Goal: Information Seeking & Learning: Find specific fact

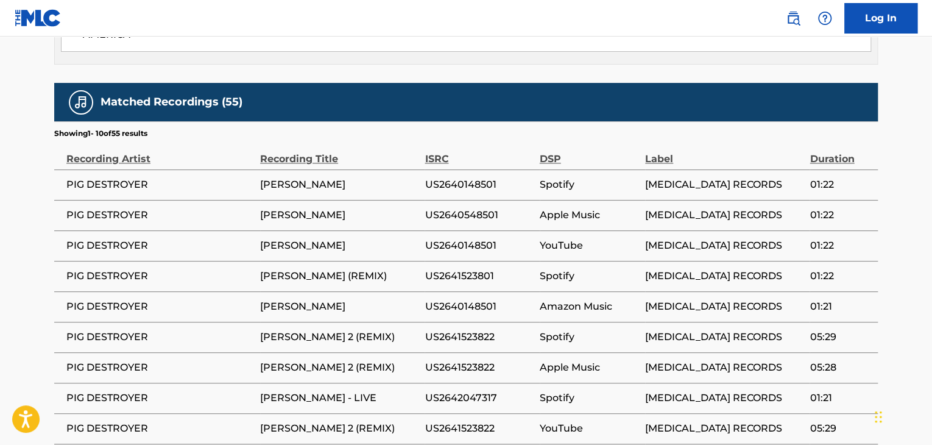
scroll to position [218, 0]
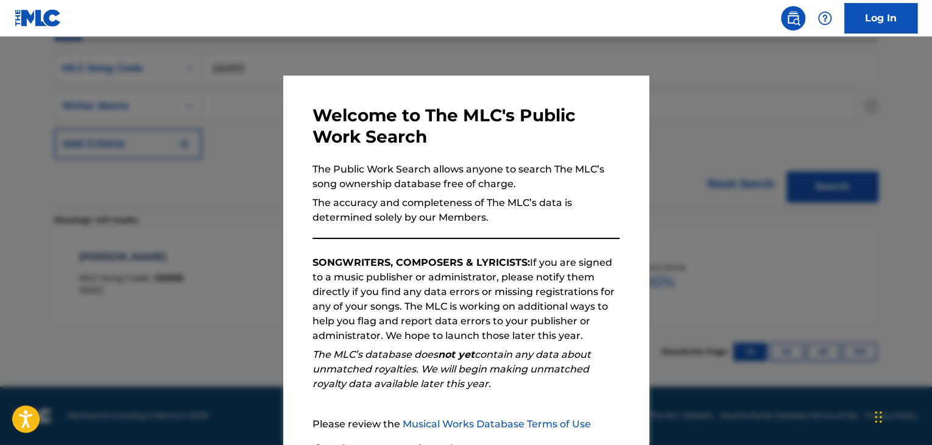
click at [753, 230] on div at bounding box center [466, 259] width 932 height 445
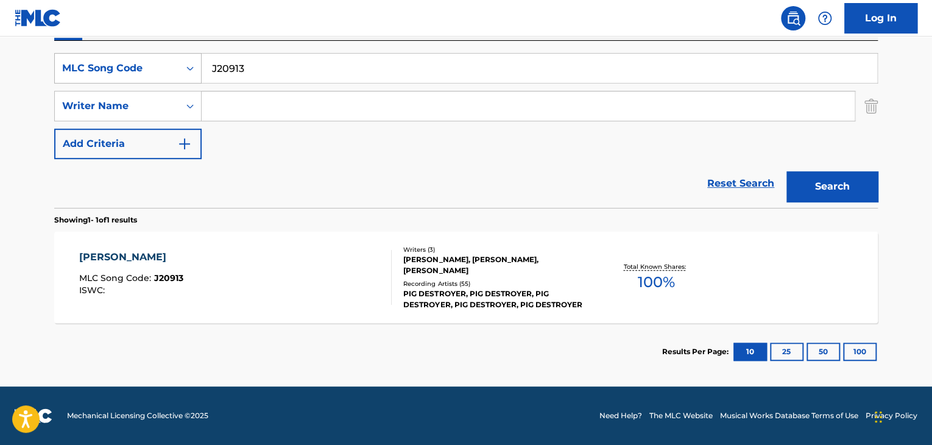
drag, startPoint x: 283, startPoint y: 71, endPoint x: 74, endPoint y: 58, distance: 209.3
click at [75, 58] on div "SearchWithCriteria050186bb-3c20-45ea-b09f-f95797b6c0f2 MLC Song Code J20913" at bounding box center [465, 68] width 823 height 30
paste input "SMOKE TO DEATH"
type input "SMOKE TO DEATH"
click at [262, 105] on input "Search Form" at bounding box center [528, 105] width 653 height 29
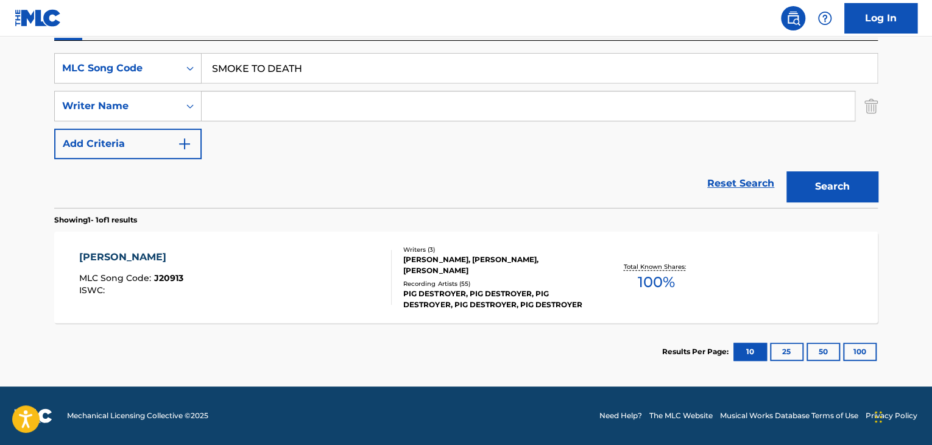
paste input "KXNVRA"
click at [860, 184] on button "Search" at bounding box center [831, 186] width 91 height 30
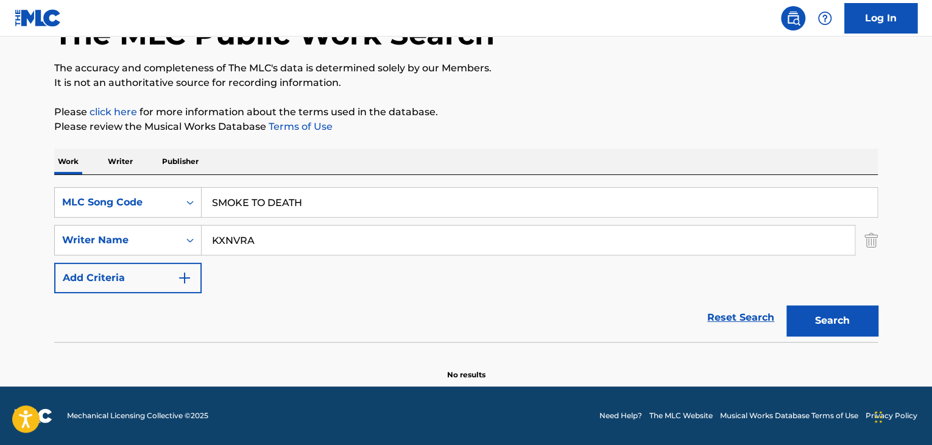
scroll to position [84, 0]
click at [0, 211] on main "The MLC Public Work Search The accuracy and completeness of The MLC's data is d…" at bounding box center [466, 169] width 932 height 434
paste input "[PERSON_NAME]"
click at [852, 322] on button "Search" at bounding box center [831, 320] width 91 height 30
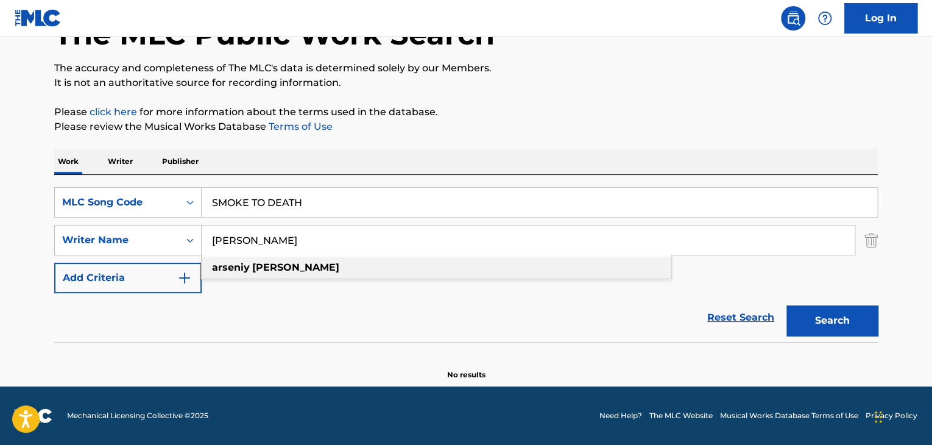
drag, startPoint x: 251, startPoint y: 238, endPoint x: 632, endPoint y: 256, distance: 381.1
click at [629, 255] on div "[PERSON_NAME] [PERSON_NAME]" at bounding box center [528, 239] width 653 height 29
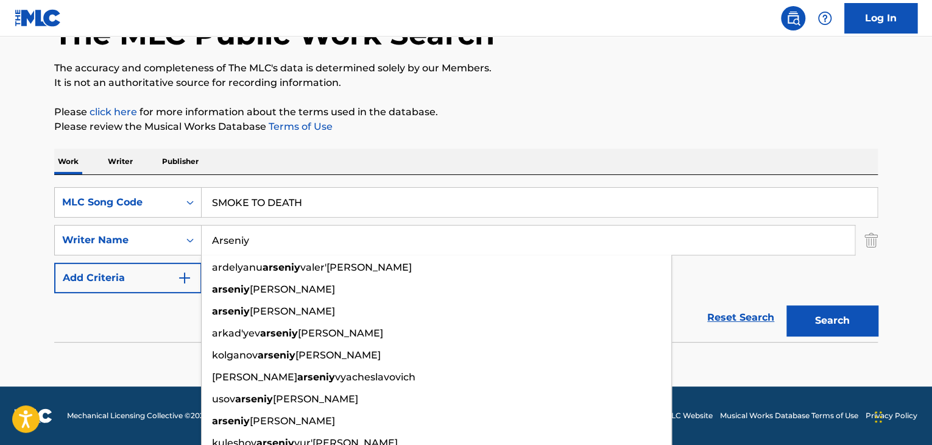
click at [835, 319] on button "Search" at bounding box center [831, 320] width 91 height 30
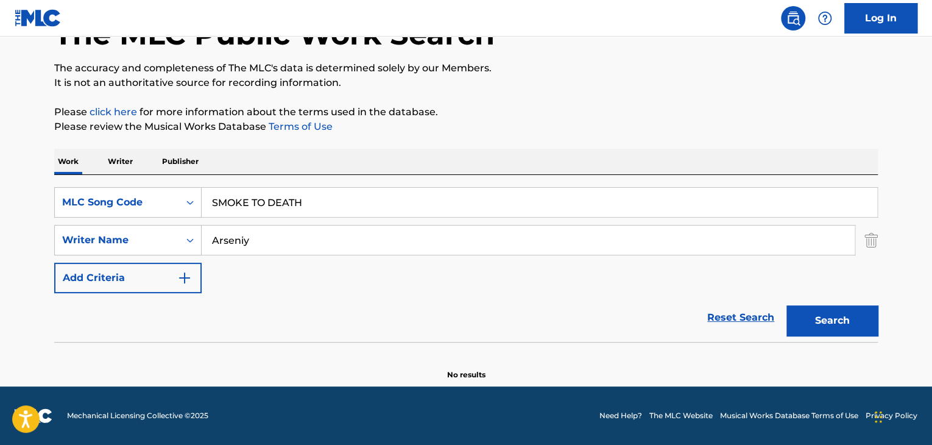
drag, startPoint x: 37, startPoint y: 223, endPoint x: 2, endPoint y: 213, distance: 35.6
click at [0, 213] on main "The MLC Public Work Search The accuracy and completeness of The MLC's data is d…" at bounding box center [466, 169] width 932 height 434
paste input "[PERSON_NAME]"
click at [738, 106] on p "Please click here for more information about the terms used in the database." at bounding box center [465, 112] width 823 height 15
drag, startPoint x: 253, startPoint y: 239, endPoint x: 0, endPoint y: 232, distance: 252.9
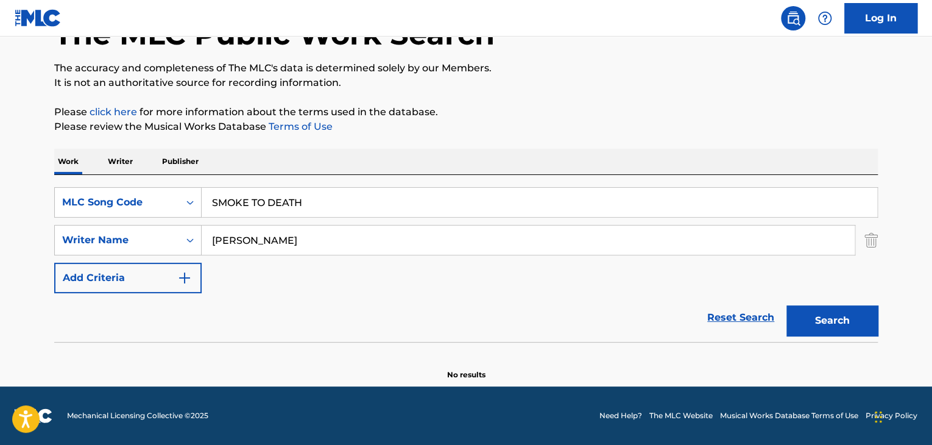
click at [0, 232] on main "The MLC Public Work Search The accuracy and completeness of The MLC's data is d…" at bounding box center [466, 169] width 932 height 434
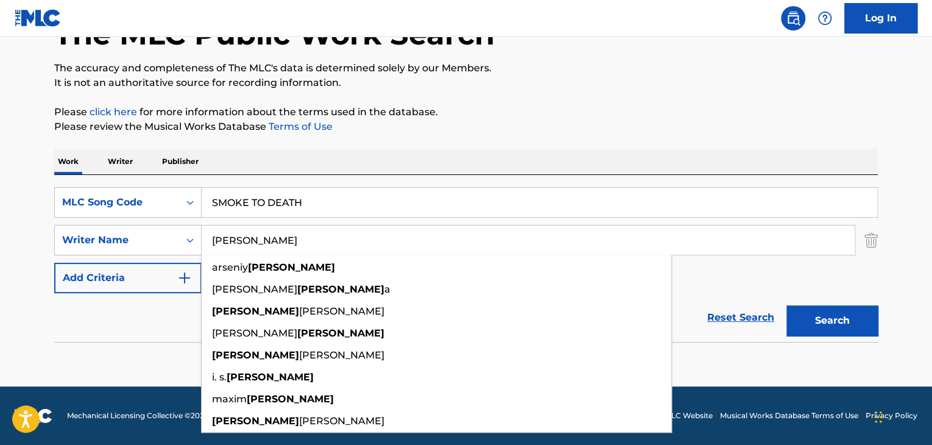
click at [841, 318] on button "Search" at bounding box center [831, 320] width 91 height 30
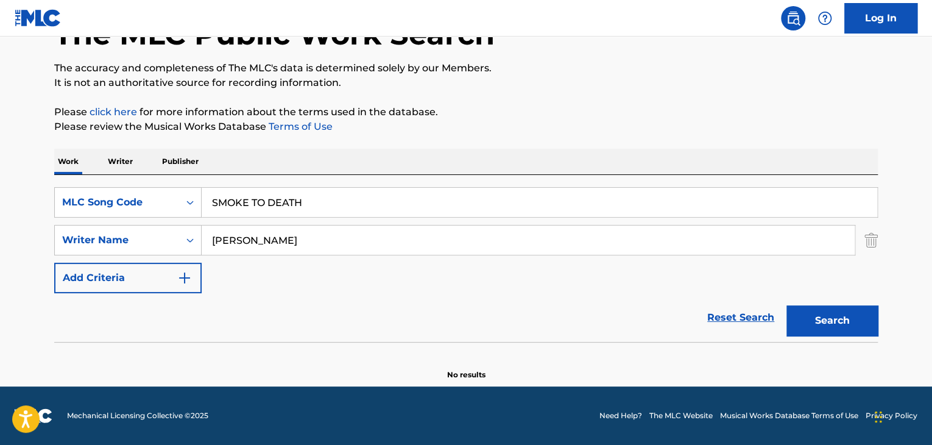
click at [366, 230] on input "[PERSON_NAME]" at bounding box center [528, 239] width 653 height 29
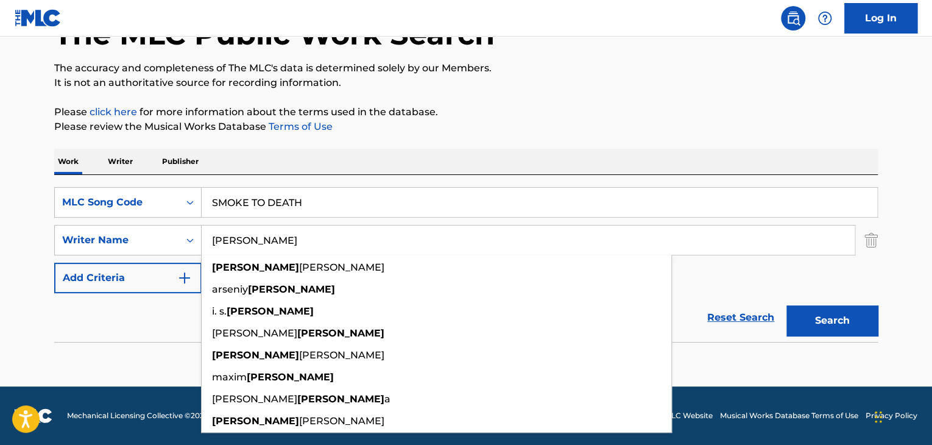
paste input "[PERSON_NAME]"
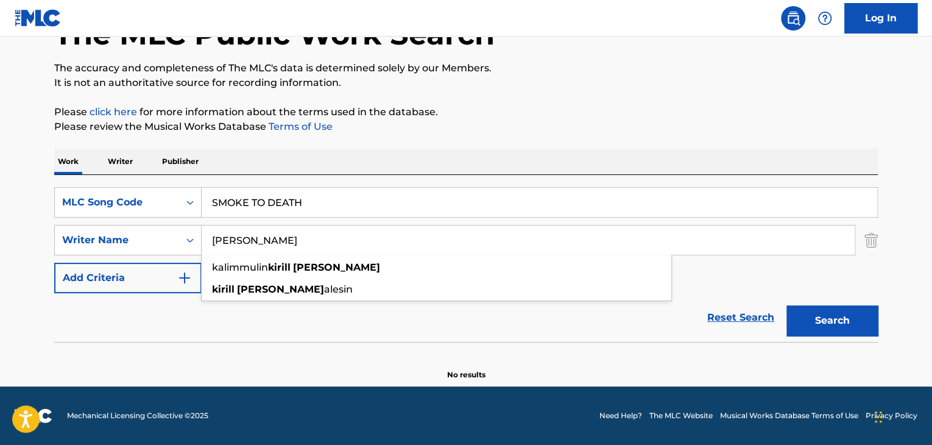
click at [805, 320] on button "Search" at bounding box center [831, 320] width 91 height 30
drag, startPoint x: 239, startPoint y: 242, endPoint x: 0, endPoint y: 217, distance: 240.0
click at [0, 217] on main "The MLC Public Work Search The accuracy and completeness of The MLC's data is d…" at bounding box center [466, 169] width 932 height 434
click at [842, 311] on button "Search" at bounding box center [831, 320] width 91 height 30
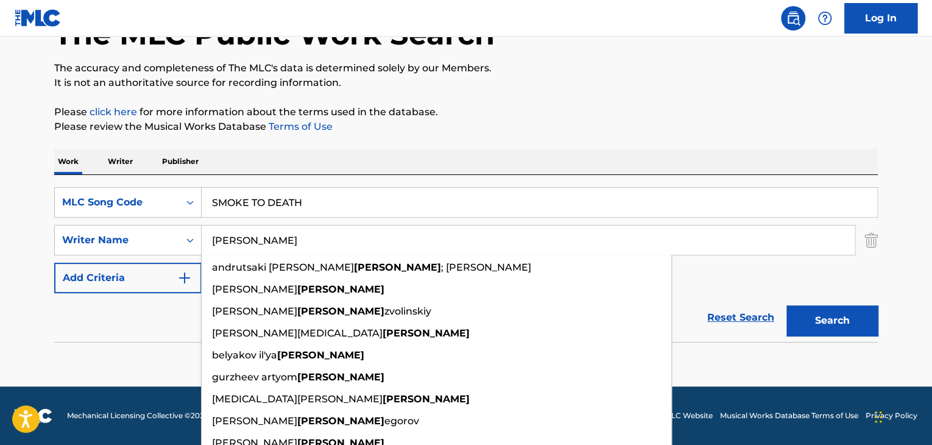
click at [265, 240] on input "[PERSON_NAME]" at bounding box center [528, 239] width 653 height 29
paste input "KXNVRA"
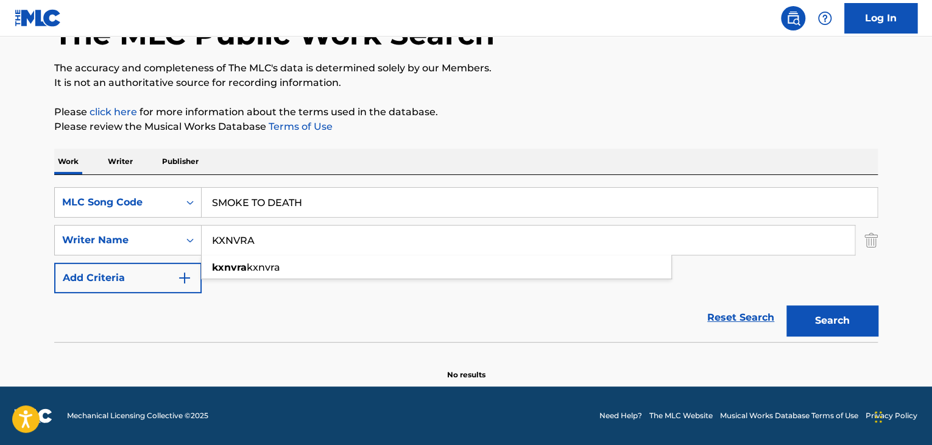
type input "KXNVRA"
click at [823, 318] on button "Search" at bounding box center [831, 320] width 91 height 30
click at [283, 244] on input "KXNVRA" at bounding box center [528, 239] width 653 height 29
click at [811, 310] on button "Search" at bounding box center [831, 320] width 91 height 30
click at [275, 247] on input "KXNVRA" at bounding box center [528, 239] width 653 height 29
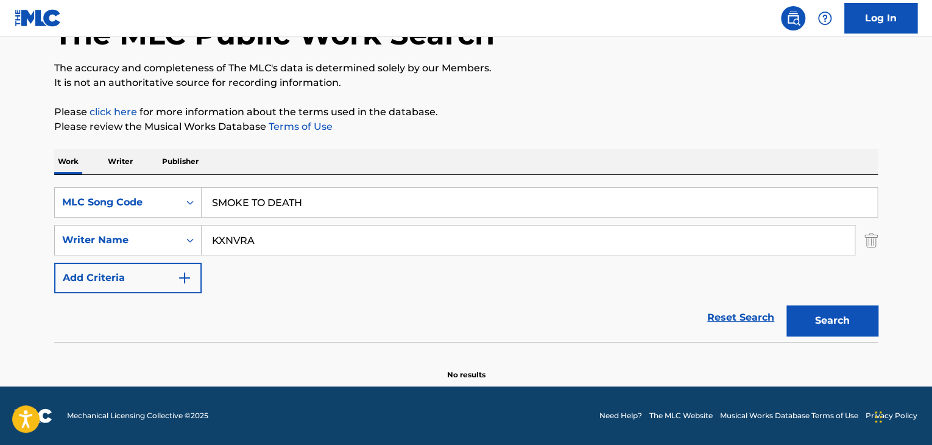
drag, startPoint x: 323, startPoint y: 200, endPoint x: 24, endPoint y: 199, distance: 299.1
click at [24, 199] on main "The MLC Public Work Search The accuracy and completeness of The MLC's data is d…" at bounding box center [466, 169] width 932 height 434
click at [786, 305] on button "Search" at bounding box center [831, 320] width 91 height 30
drag, startPoint x: 356, startPoint y: 211, endPoint x: 0, endPoint y: 156, distance: 359.9
click at [0, 156] on main "The MLC Public Work Search The accuracy and completeness of The MLC's data is d…" at bounding box center [466, 169] width 932 height 434
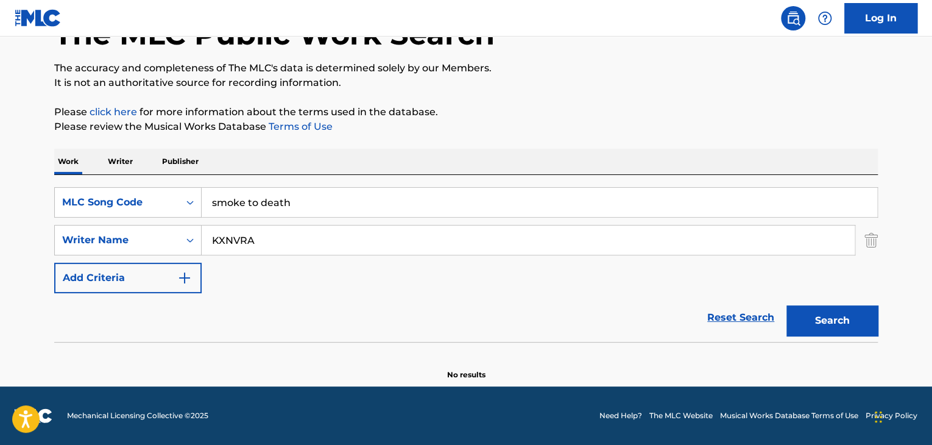
paste input "[PERSON_NAME]"
drag, startPoint x: 379, startPoint y: 206, endPoint x: 0, endPoint y: 162, distance: 382.1
click at [0, 162] on main "The MLC Public Work Search The accuracy and completeness of The MLC's data is d…" at bounding box center [466, 169] width 932 height 434
type input "smoke to death"
click at [231, 238] on input "KXNVRA" at bounding box center [528, 239] width 653 height 29
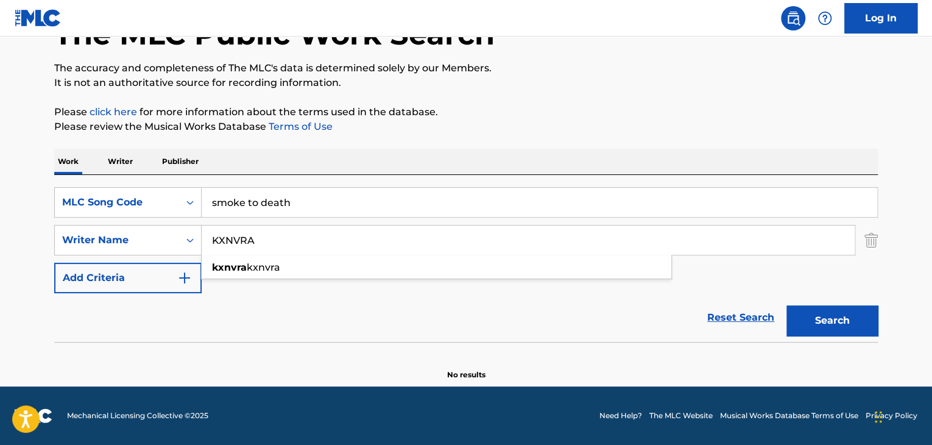
paste input "[PERSON_NAME]"
type input "[PERSON_NAME]"
click at [836, 318] on button "Search" at bounding box center [831, 320] width 91 height 30
drag, startPoint x: 350, startPoint y: 240, endPoint x: 291, endPoint y: 258, distance: 61.1
click at [27, 232] on main "The MLC Public Work Search The accuracy and completeness of The MLC's data is d…" at bounding box center [466, 169] width 932 height 434
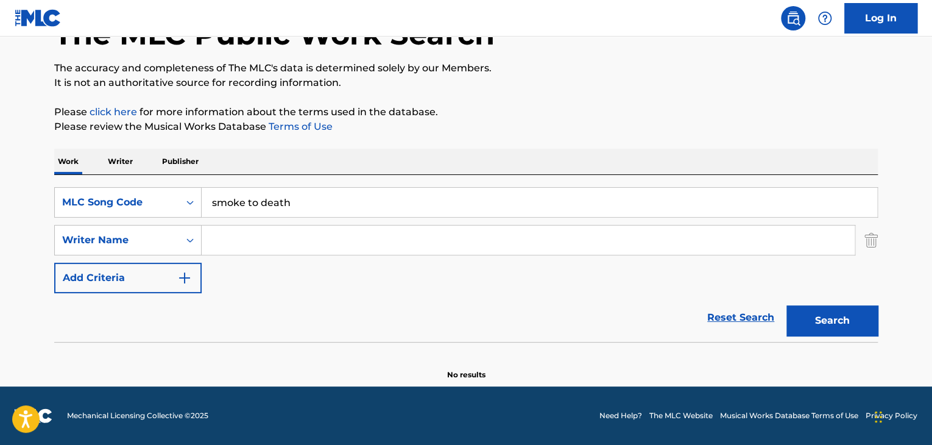
click at [824, 310] on button "Search" at bounding box center [831, 320] width 91 height 30
click at [334, 219] on div "SearchWithCriteria050186bb-3c20-45ea-b09f-f95797b6c0f2 MLC Song Code smoke to d…" at bounding box center [465, 240] width 823 height 106
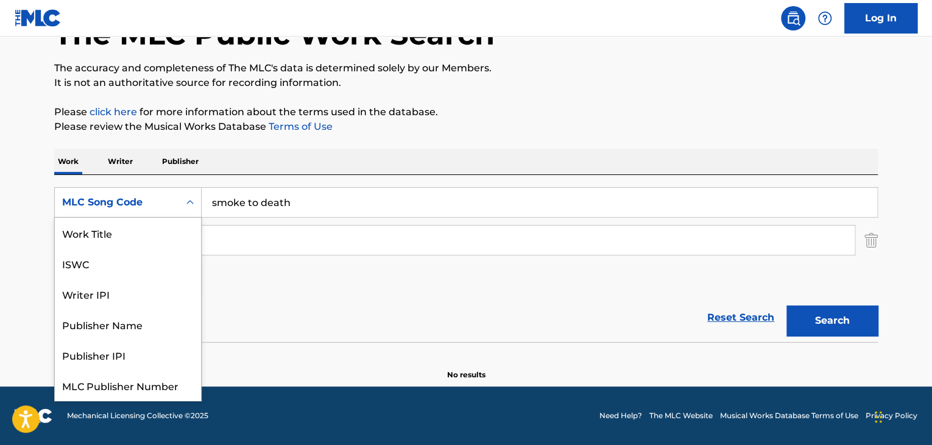
click at [168, 195] on div "MLC Song Code" at bounding box center [117, 202] width 110 height 15
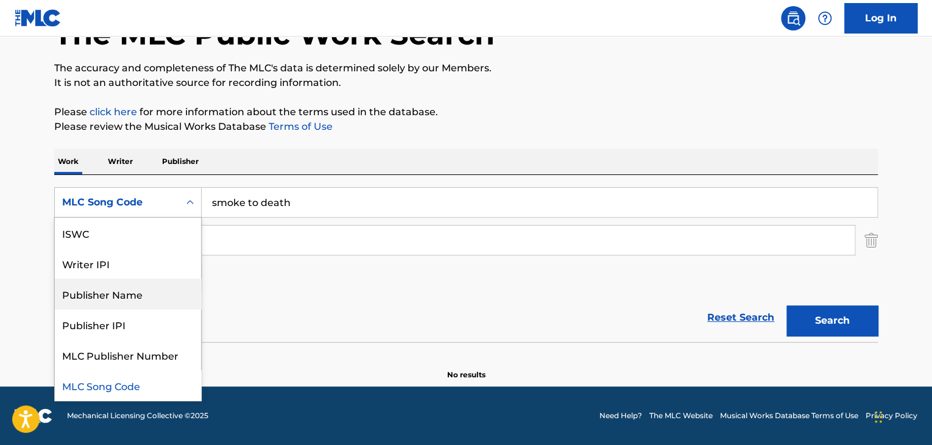
scroll to position [0, 0]
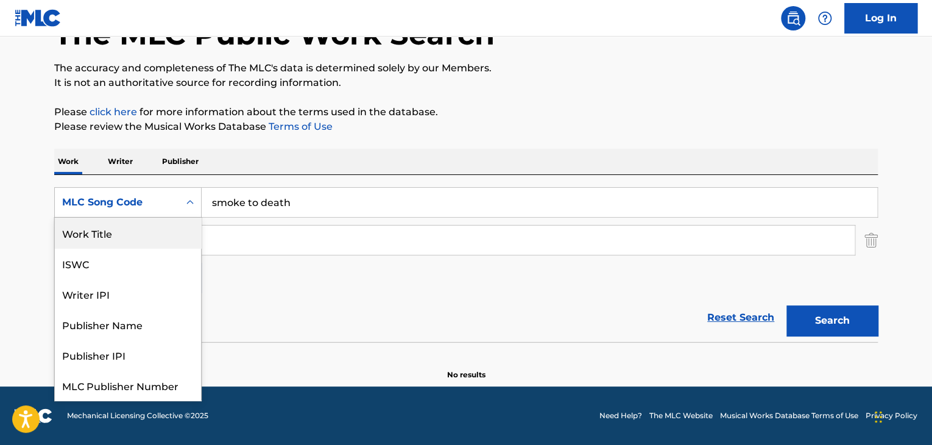
click at [126, 230] on div "Work Title" at bounding box center [128, 232] width 146 height 30
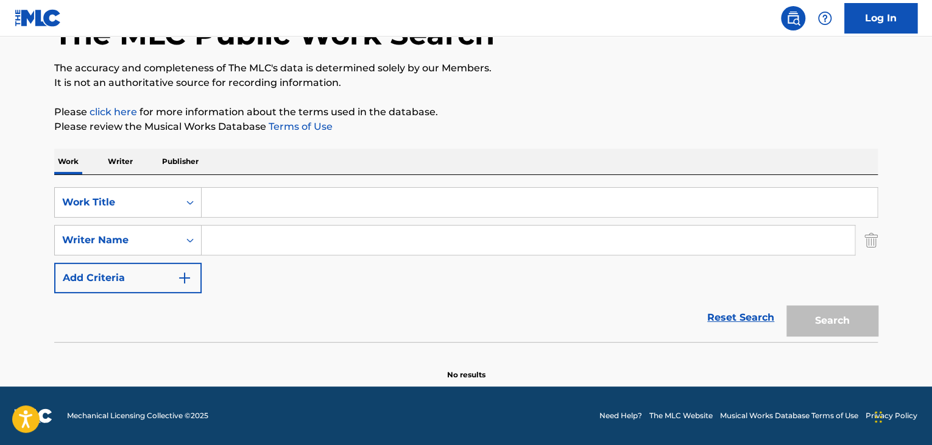
click at [239, 244] on input "Search Form" at bounding box center [528, 239] width 653 height 29
paste input "[PERSON_NAME]"
type input "[PERSON_NAME]"
click at [351, 200] on input "Search Form" at bounding box center [539, 202] width 675 height 29
paste input "SMOKE TO DEATH"
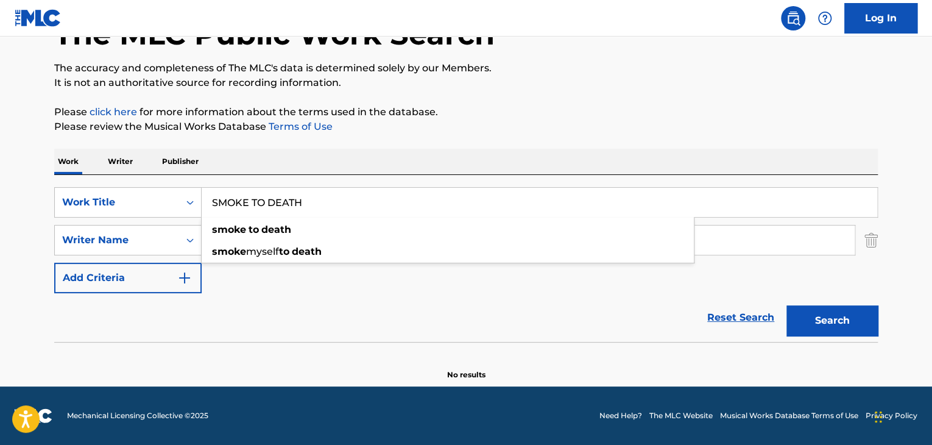
type input "SMOKE TO DEATH"
click at [860, 314] on button "Search" at bounding box center [831, 320] width 91 height 30
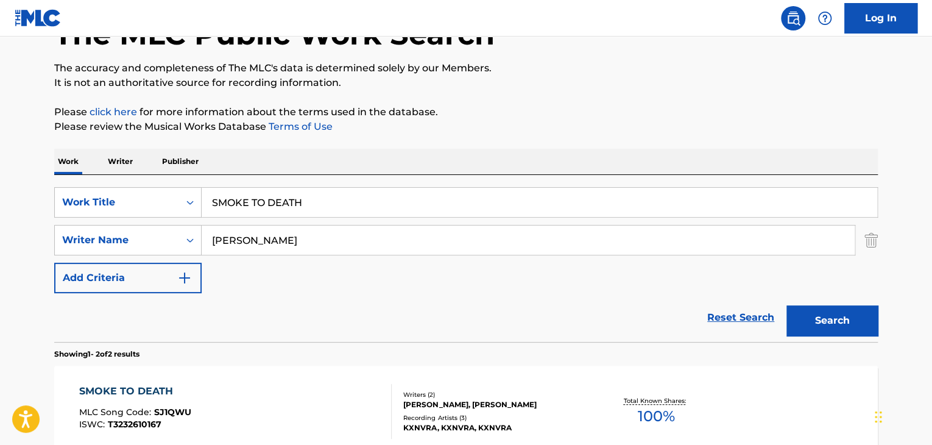
scroll to position [267, 0]
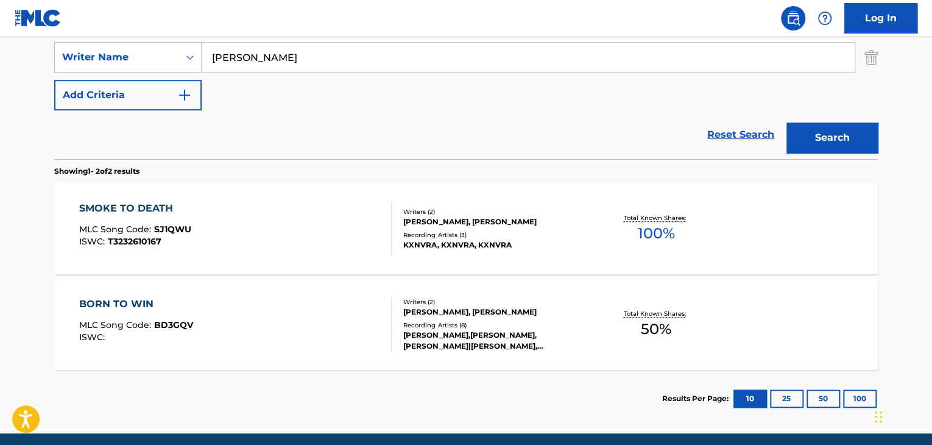
drag, startPoint x: 344, startPoint y: 64, endPoint x: 10, endPoint y: 30, distance: 335.5
click at [10, 30] on div "Log In The MLC Public Work Search The accuracy and completeness of The MLC's da…" at bounding box center [466, 112] width 932 height 758
paste input "KXNVRA"
click at [819, 141] on button "Search" at bounding box center [831, 137] width 91 height 30
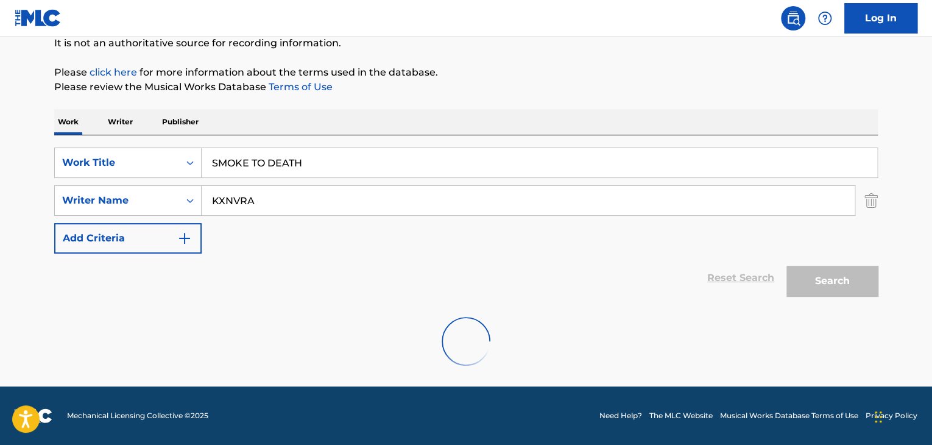
scroll to position [84, 0]
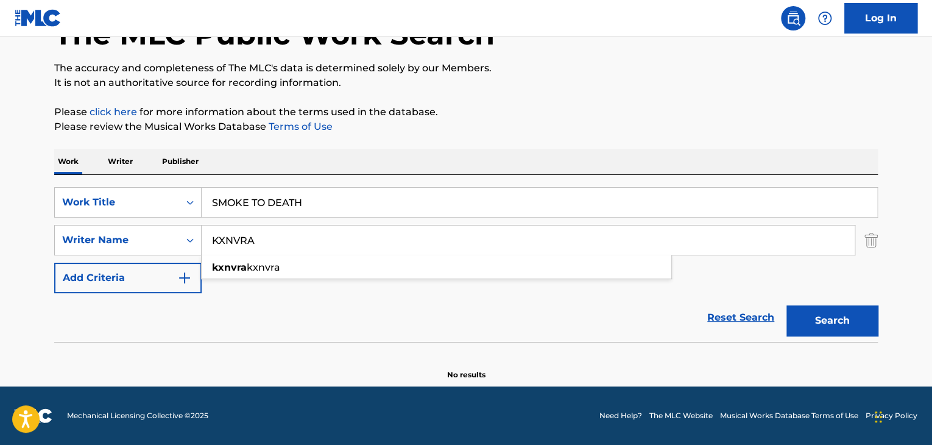
drag, startPoint x: 247, startPoint y: 240, endPoint x: 10, endPoint y: 227, distance: 237.3
click at [10, 227] on main "The MLC Public Work Search The accuracy and completeness of The MLC's data is d…" at bounding box center [466, 169] width 932 height 434
paste input "irill Alesin"
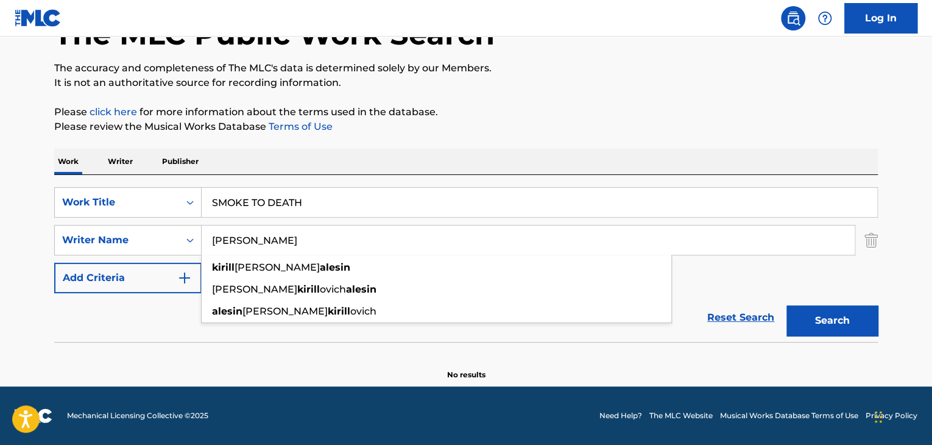
type input "[PERSON_NAME]"
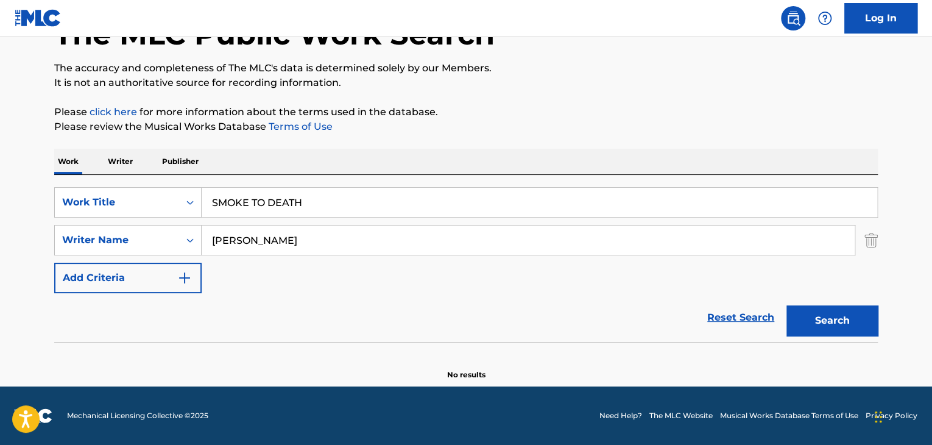
click at [820, 326] on button "Search" at bounding box center [831, 320] width 91 height 30
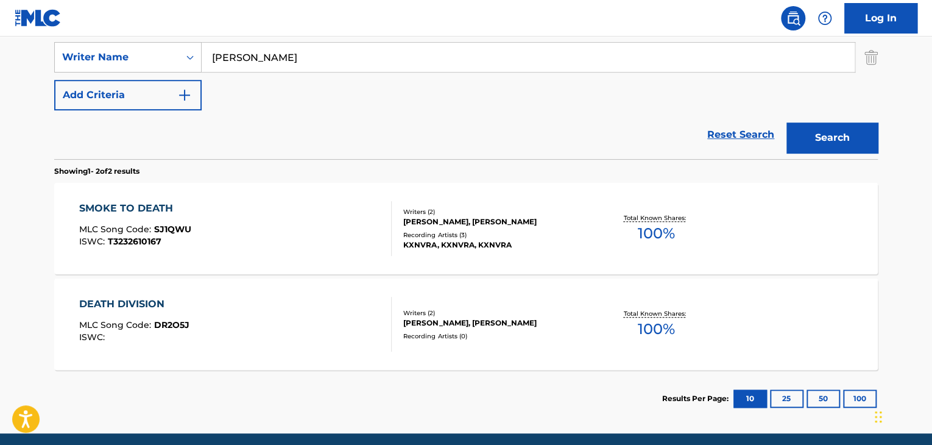
scroll to position [206, 0]
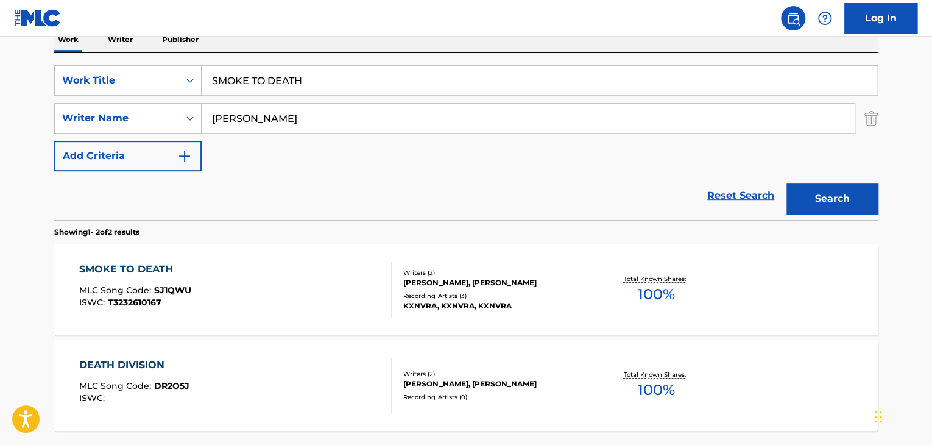
drag, startPoint x: 349, startPoint y: 88, endPoint x: 0, endPoint y: 30, distance: 353.9
click at [0, 30] on div "Log In The MLC Public Work Search The accuracy and completeness of The MLC's da…" at bounding box center [466, 173] width 932 height 758
paste input "omething to Say"
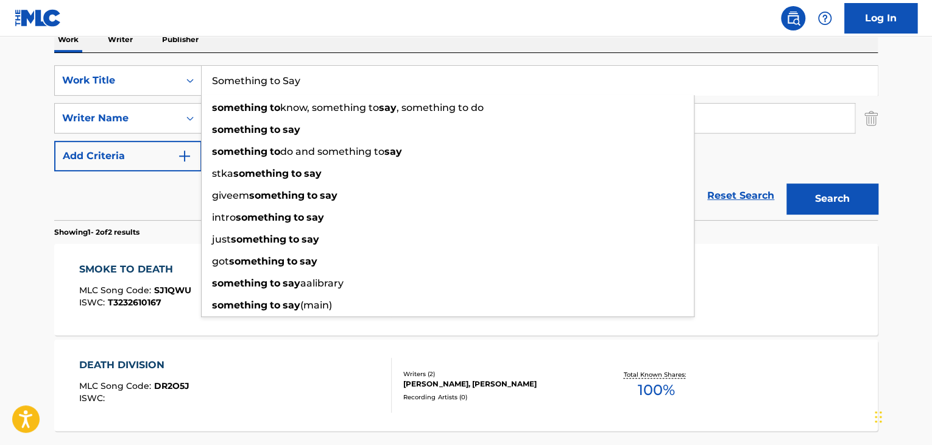
type input "Something to Say"
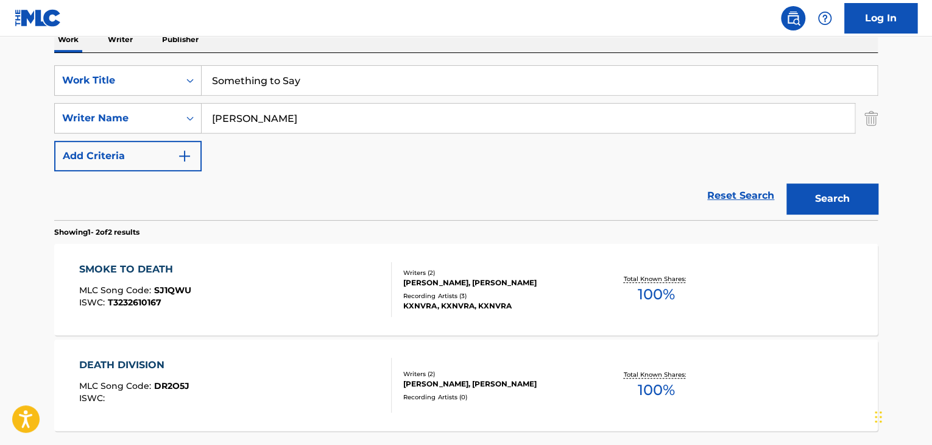
click at [0, 154] on main "The MLC Public Work Search The accuracy and completeness of The MLC's data is d…" at bounding box center [466, 162] width 932 height 663
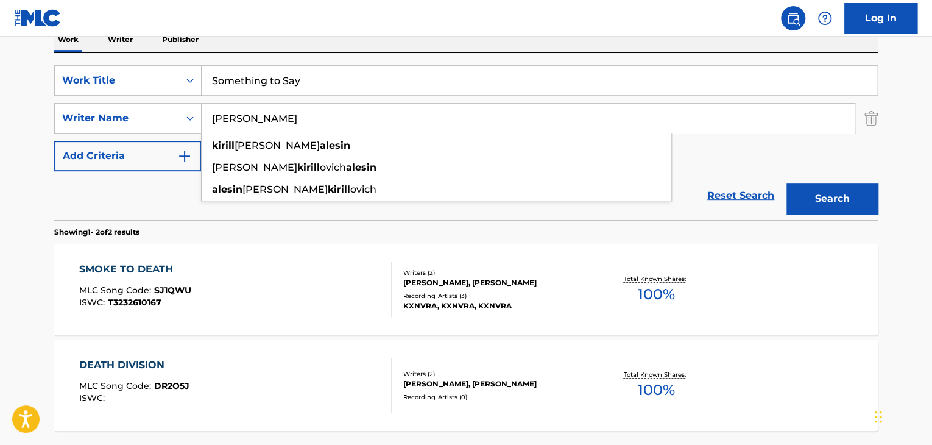
drag, startPoint x: 330, startPoint y: 130, endPoint x: 43, endPoint y: 100, distance: 289.0
click at [43, 100] on div "The MLC Public Work Search The accuracy and completeness of The MLC's data is d…" at bounding box center [466, 174] width 853 height 627
paste input "Boys Of Fall"
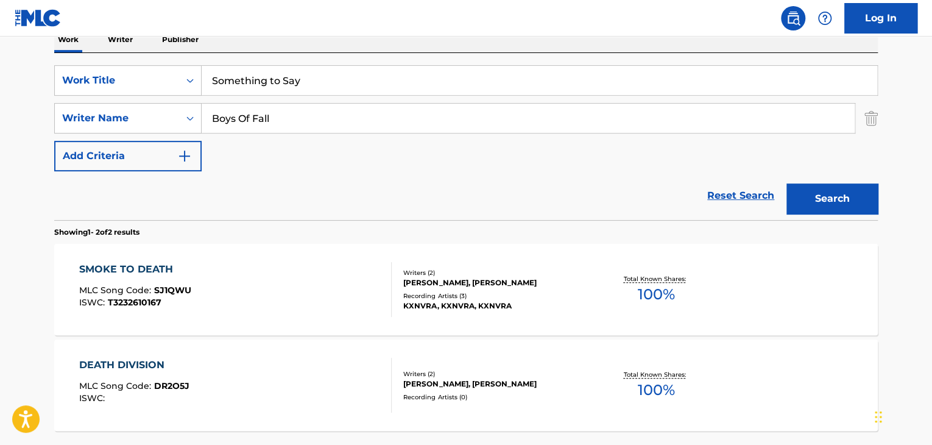
click at [803, 191] on button "Search" at bounding box center [831, 198] width 91 height 30
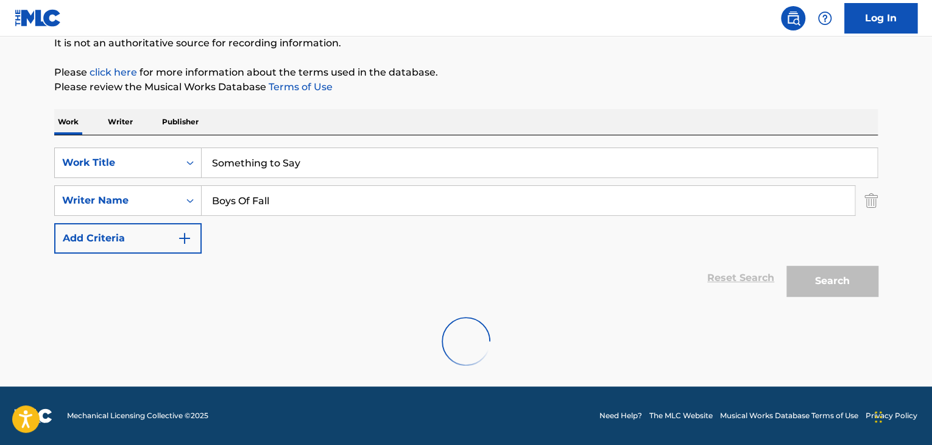
scroll to position [84, 0]
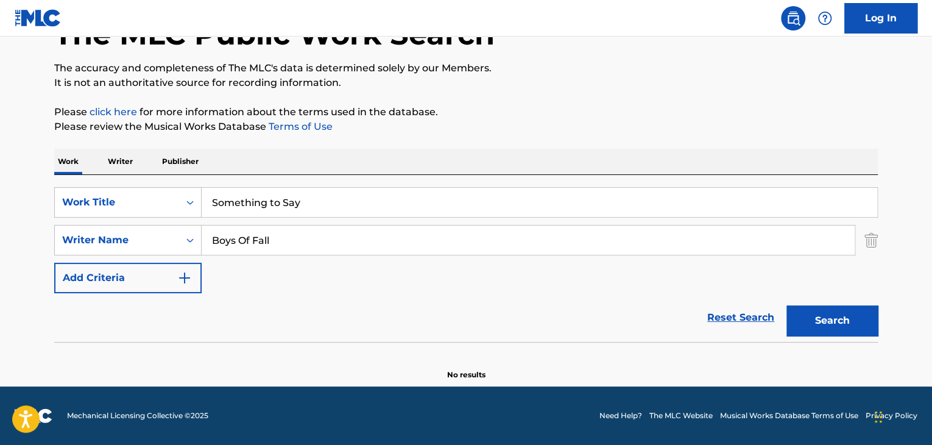
drag, startPoint x: 313, startPoint y: 239, endPoint x: 38, endPoint y: 221, distance: 275.9
click at [38, 221] on main "The MLC Public Work Search The accuracy and completeness of The MLC's data is d…" at bounding box center [466, 169] width 932 height 434
paste input "[PERSON_NAME]"
click at [831, 317] on button "Search" at bounding box center [831, 320] width 91 height 30
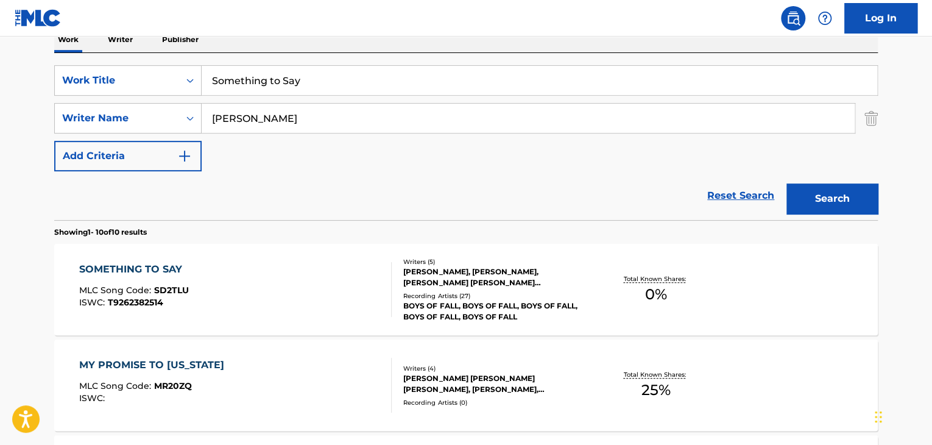
scroll to position [267, 0]
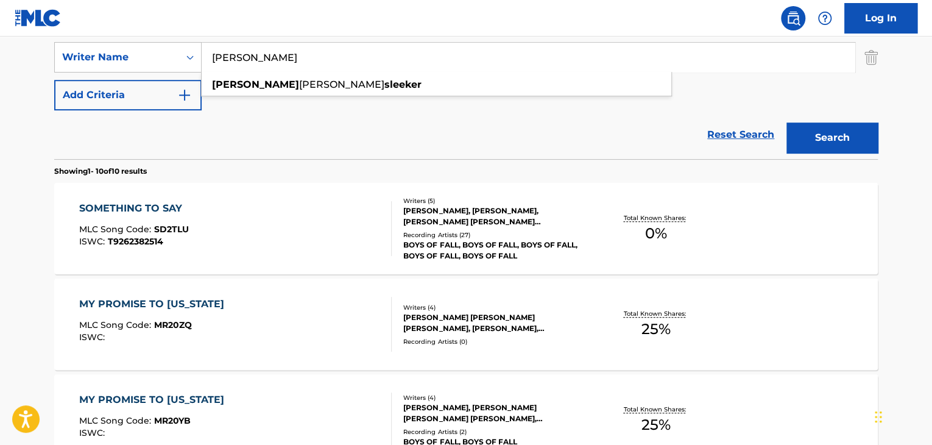
drag, startPoint x: 360, startPoint y: 62, endPoint x: 0, endPoint y: 10, distance: 363.6
paste input "[PERSON_NAME] [PERSON_NAME] MR"
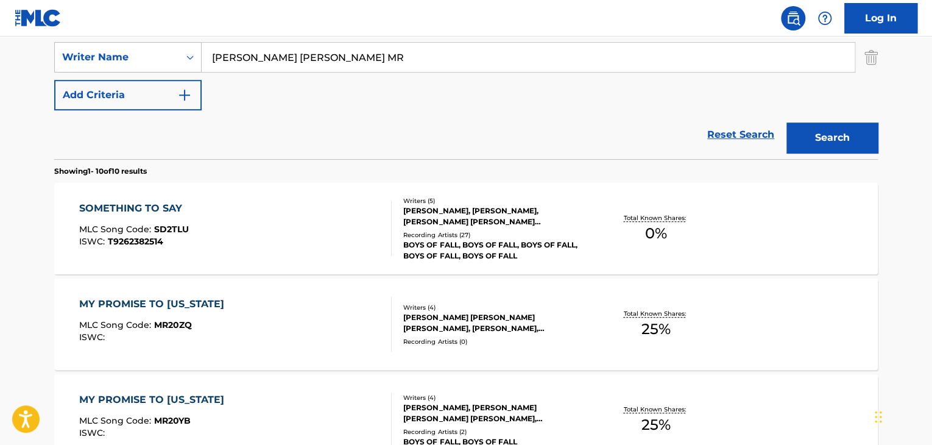
click at [831, 143] on button "Search" at bounding box center [831, 137] width 91 height 30
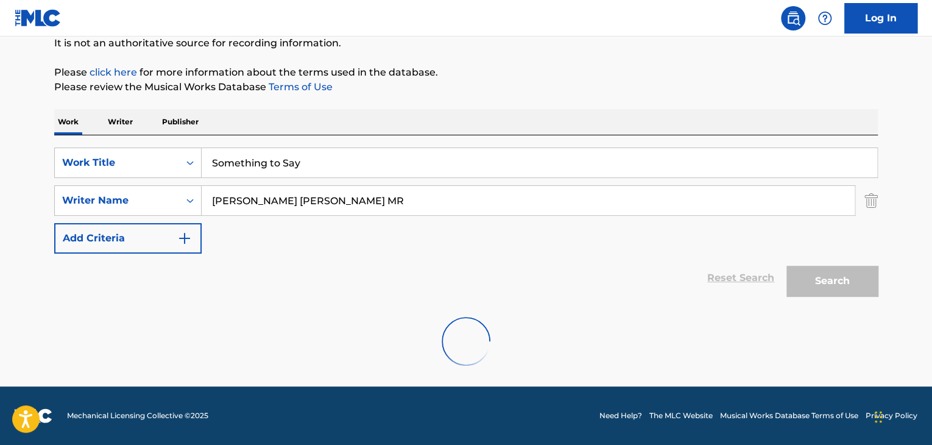
scroll to position [84, 0]
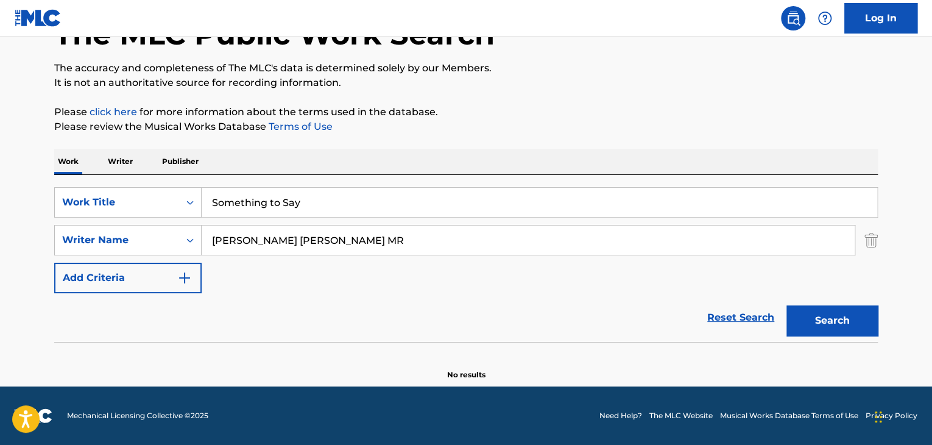
drag, startPoint x: 347, startPoint y: 234, endPoint x: 593, endPoint y: 254, distance: 247.4
click at [586, 253] on input "[PERSON_NAME] [PERSON_NAME] MR" at bounding box center [528, 239] width 653 height 29
click at [816, 317] on button "Search" at bounding box center [831, 320] width 91 height 30
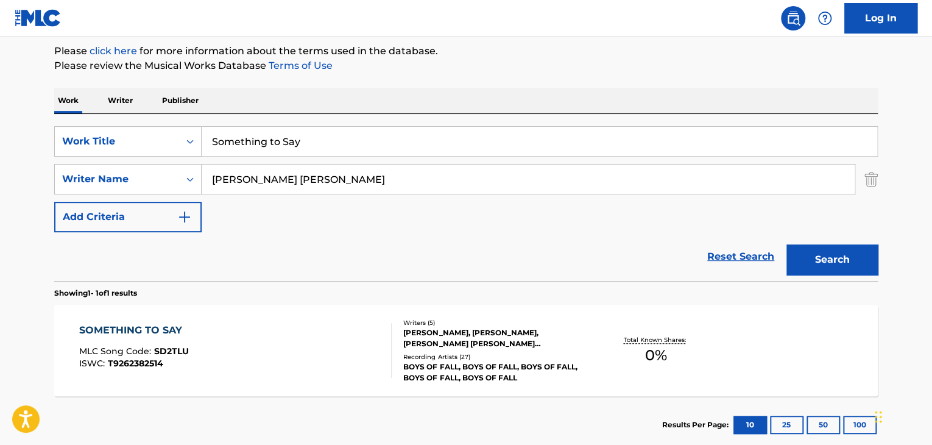
scroll to position [206, 0]
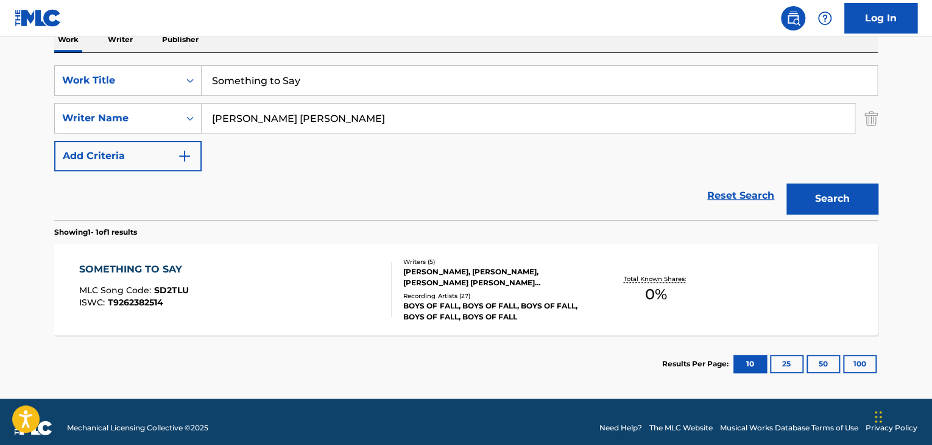
drag, startPoint x: 367, startPoint y: 120, endPoint x: 0, endPoint y: 73, distance: 370.3
click at [0, 73] on main "The MLC Public Work Search The accuracy and completeness of The MLC's data is d…" at bounding box center [466, 115] width 932 height 568
paste input "[PERSON_NAME]"
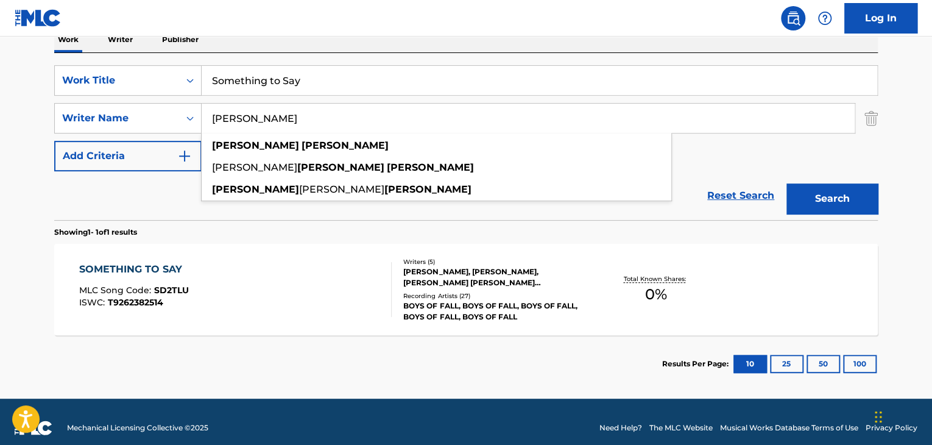
type input "[PERSON_NAME]"
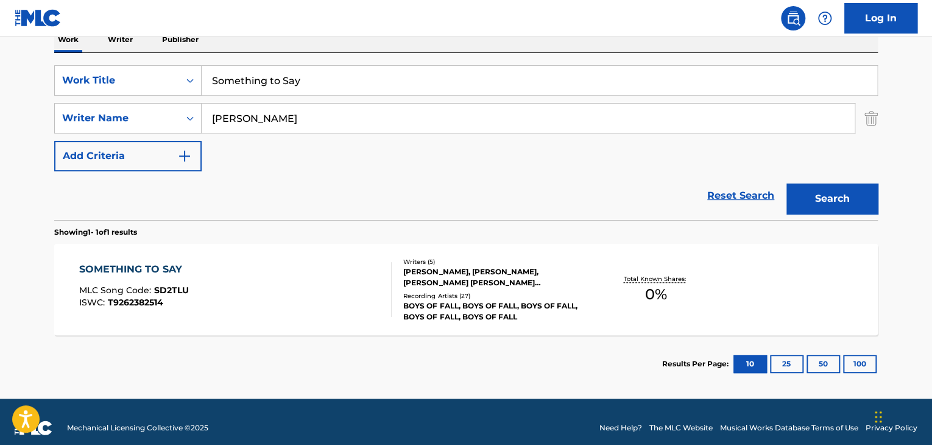
click at [814, 205] on button "Search" at bounding box center [831, 198] width 91 height 30
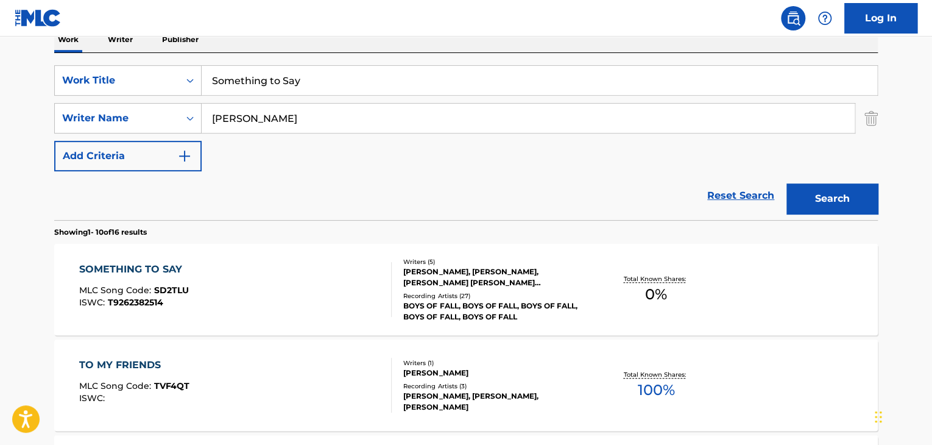
click at [147, 265] on div "SOMETHING TO SAY" at bounding box center [134, 269] width 110 height 15
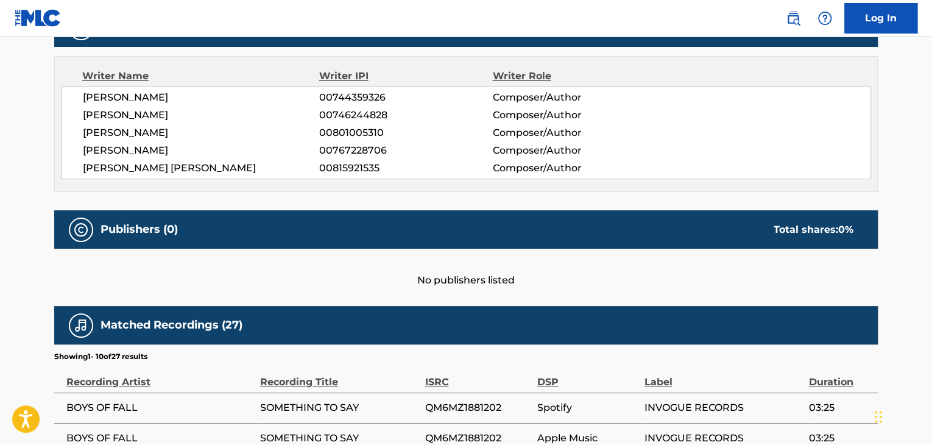
scroll to position [411, 0]
